Goal: Navigation & Orientation: Understand site structure

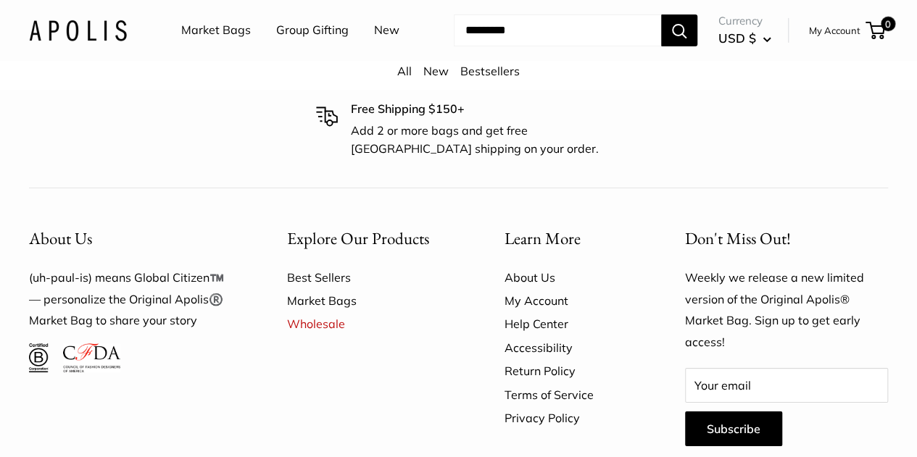
scroll to position [8027, 0]
click at [525, 265] on link "About Us" at bounding box center [569, 276] width 130 height 23
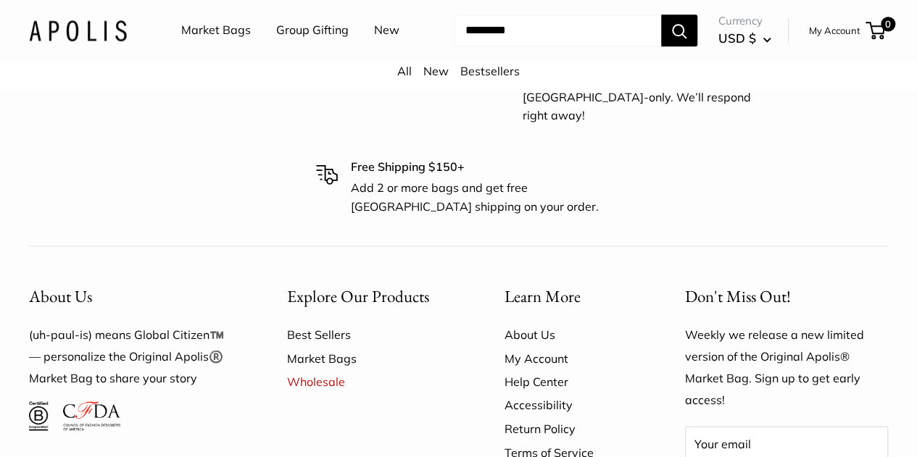
scroll to position [3679, 0]
